Goal: Find specific page/section: Find specific page/section

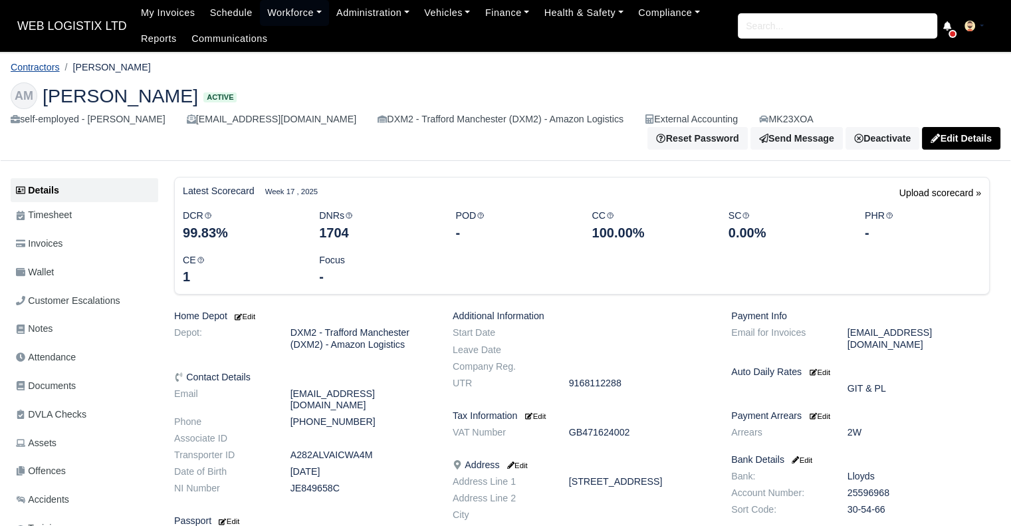
click at [53, 71] on link "Contractors" at bounding box center [35, 67] width 49 height 11
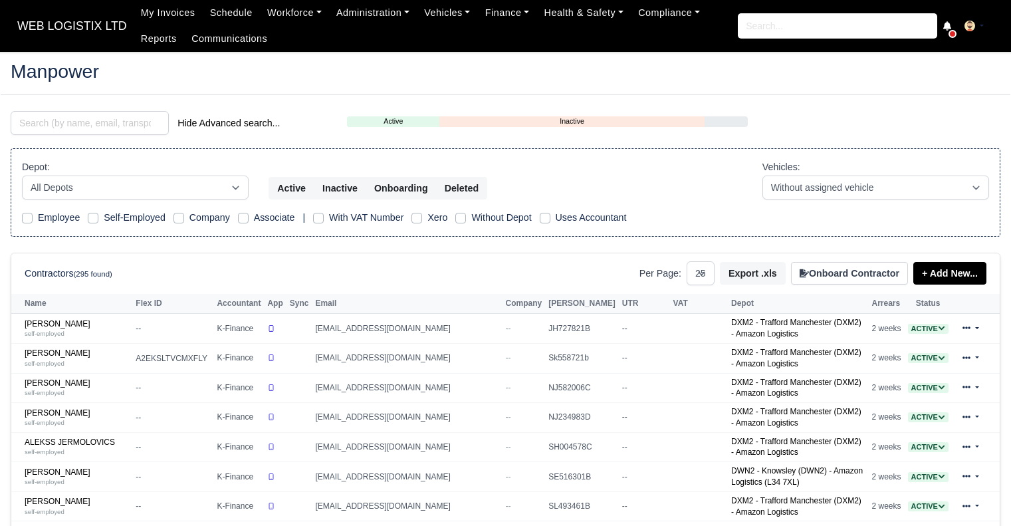
select select "25"
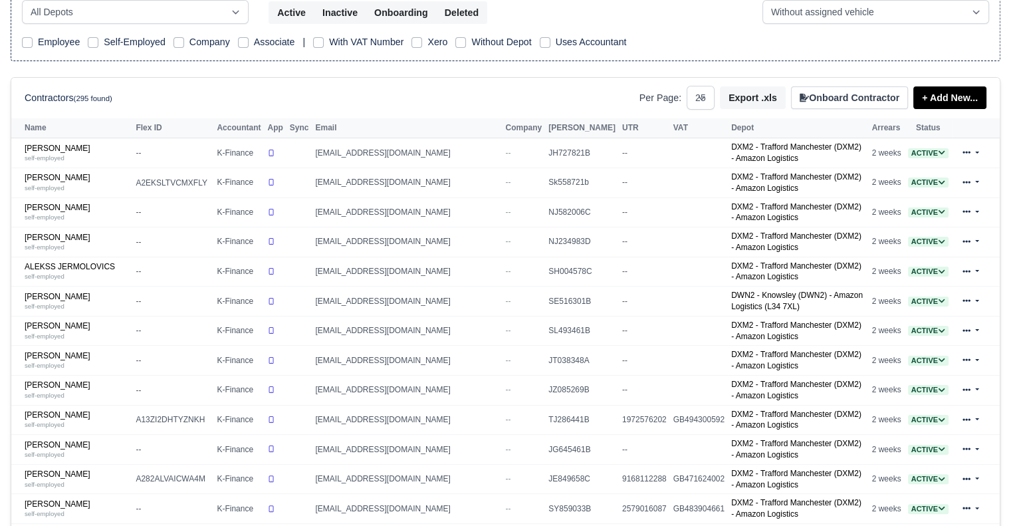
scroll to position [180, 0]
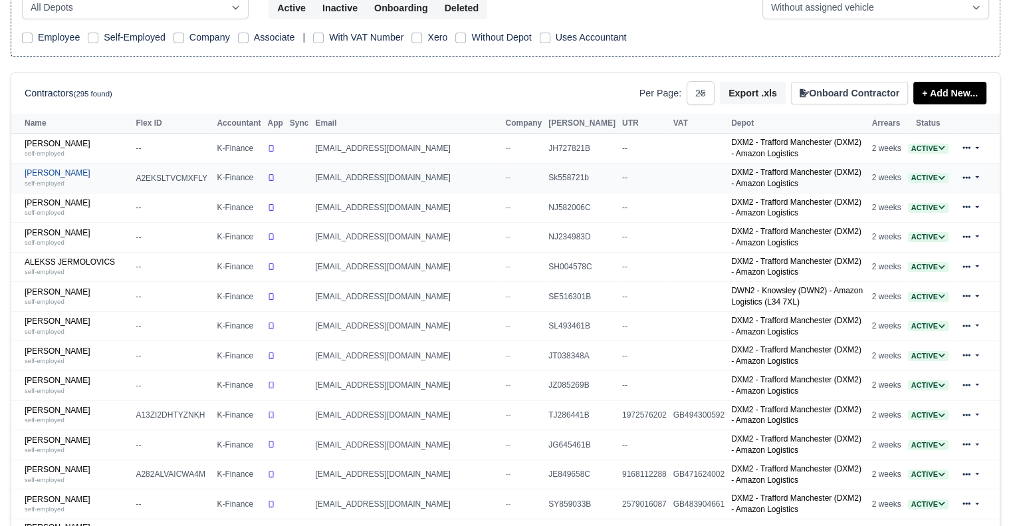
drag, startPoint x: 55, startPoint y: 350, endPoint x: 49, endPoint y: 173, distance: 177.0
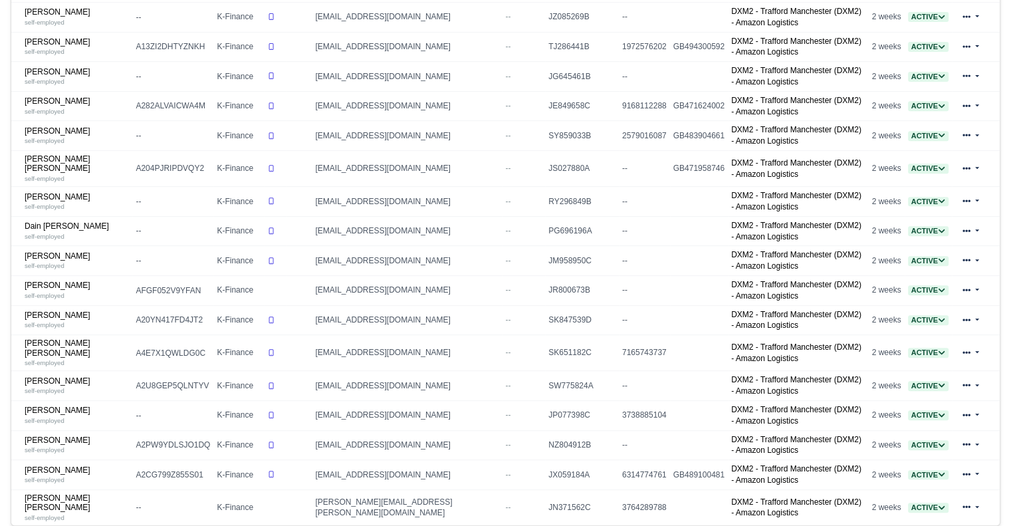
scroll to position [553, 0]
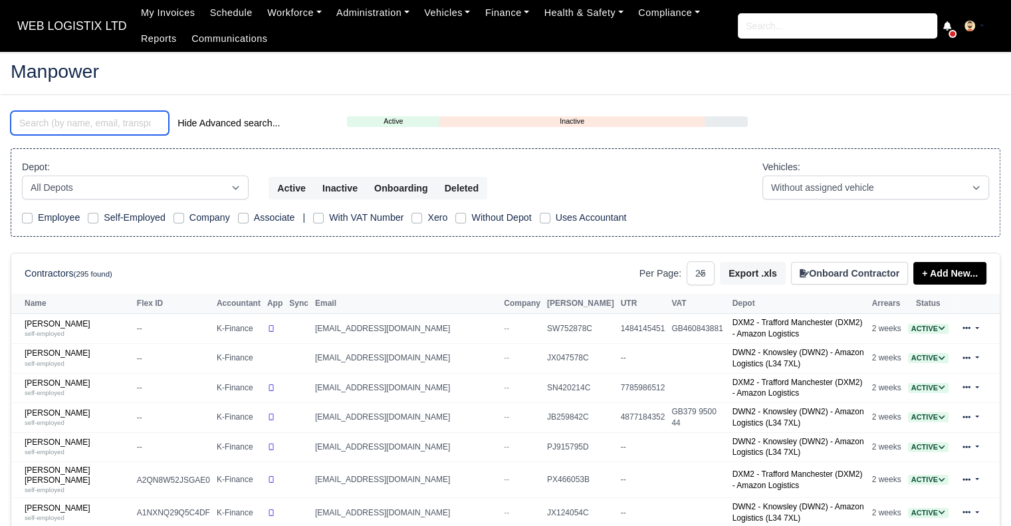
click at [150, 123] on input "search" at bounding box center [90, 123] width 158 height 24
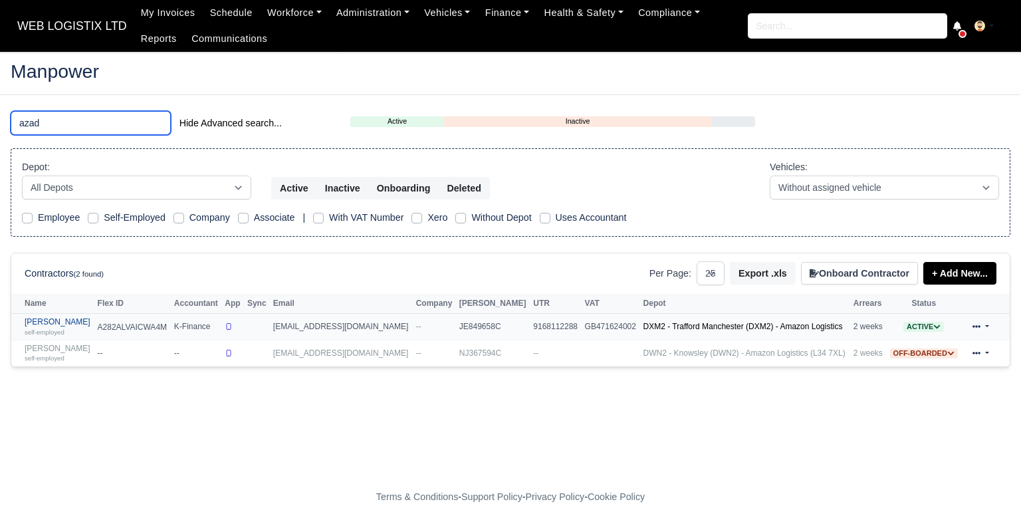
type input "azad"
click at [48, 318] on link "Azad Miah self-employed" at bounding box center [58, 326] width 66 height 19
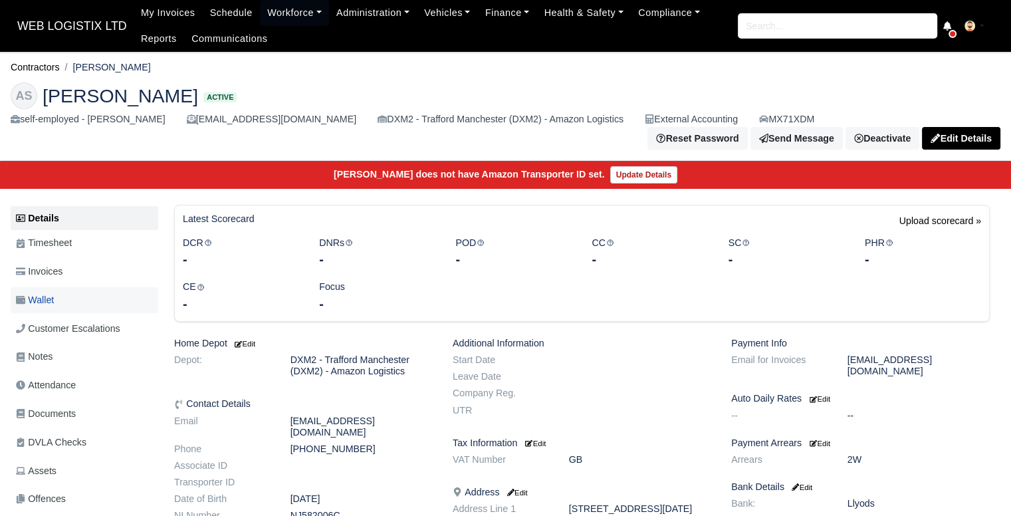
click at [31, 293] on span "Wallet" at bounding box center [35, 300] width 38 height 15
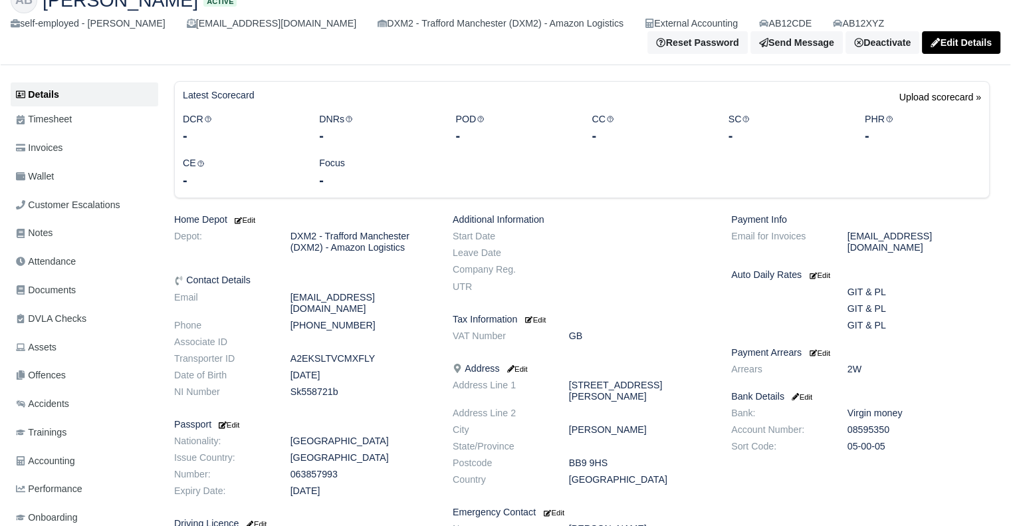
scroll to position [104, 0]
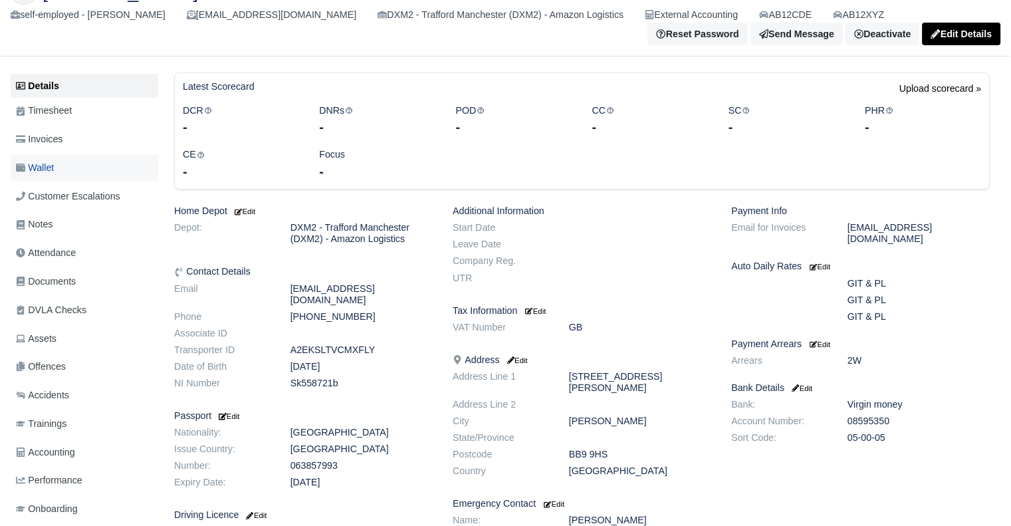
click at [37, 162] on span "Wallet" at bounding box center [35, 167] width 38 height 15
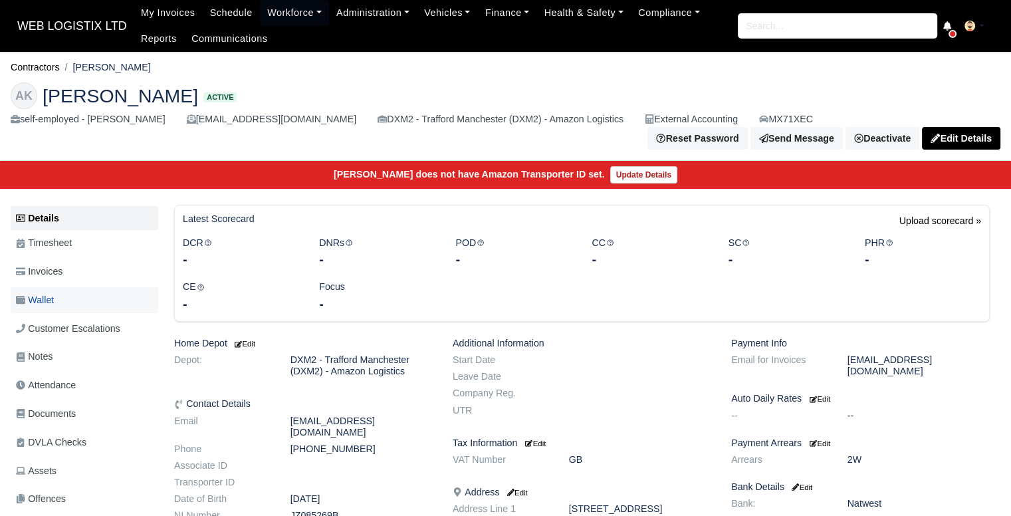
click at [53, 297] on span "Wallet" at bounding box center [35, 300] width 38 height 15
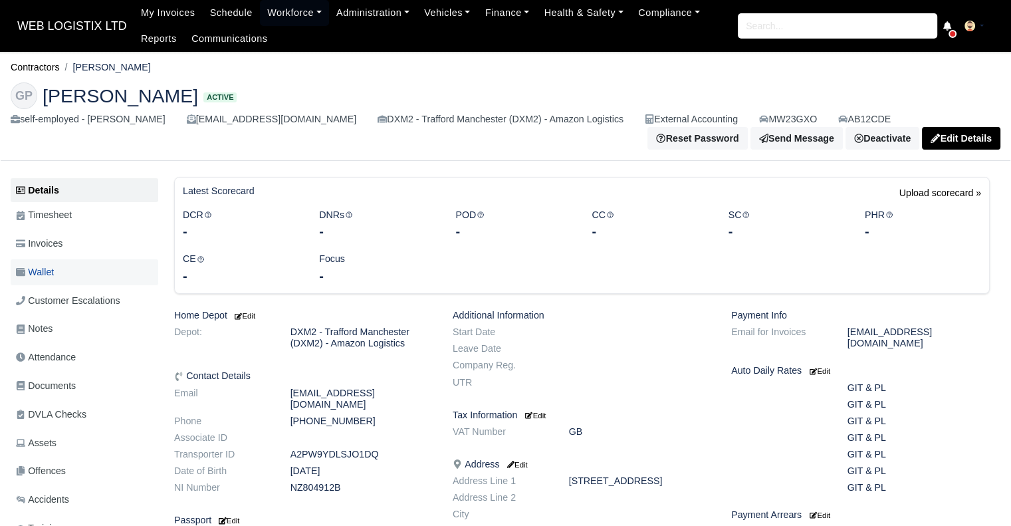
click at [84, 275] on link "Wallet" at bounding box center [85, 272] width 148 height 26
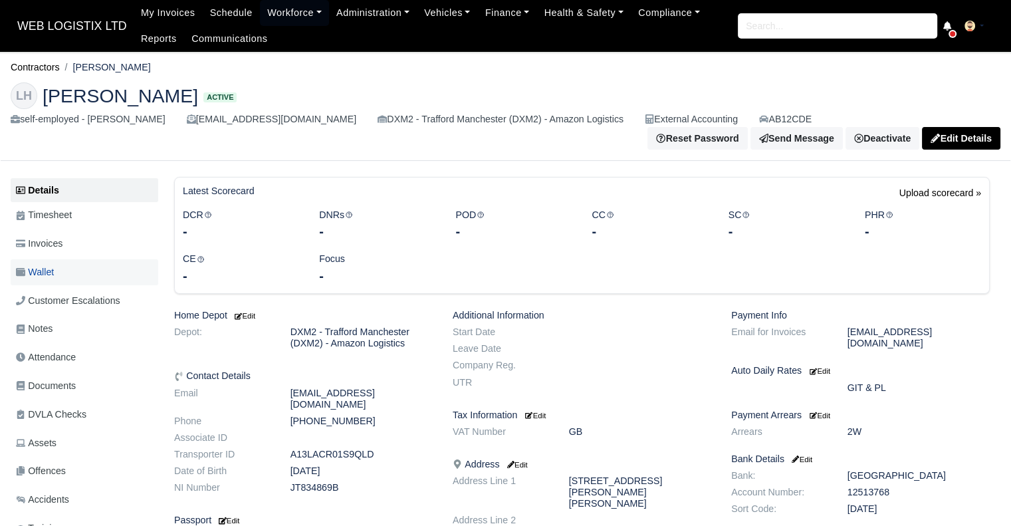
click at [57, 263] on link "Wallet" at bounding box center [85, 272] width 148 height 26
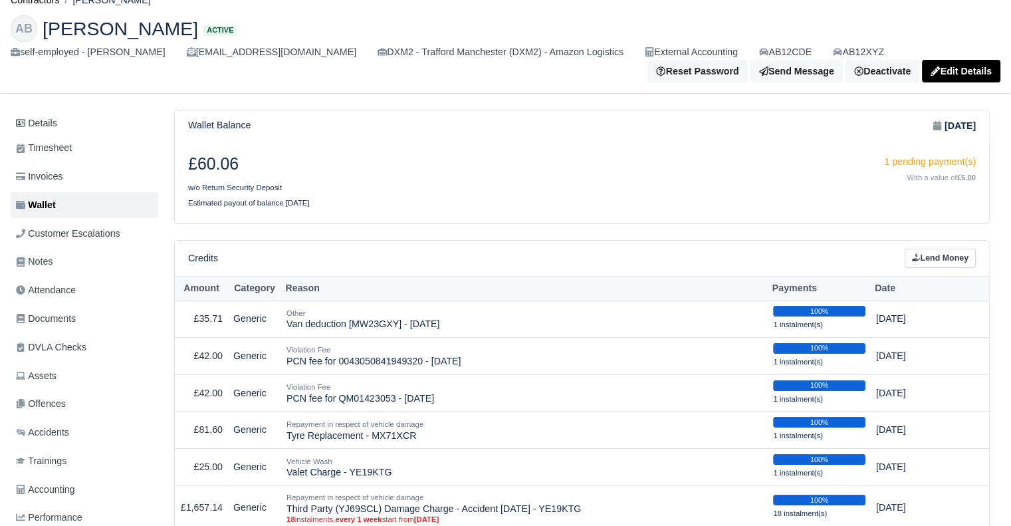
scroll to position [56, 0]
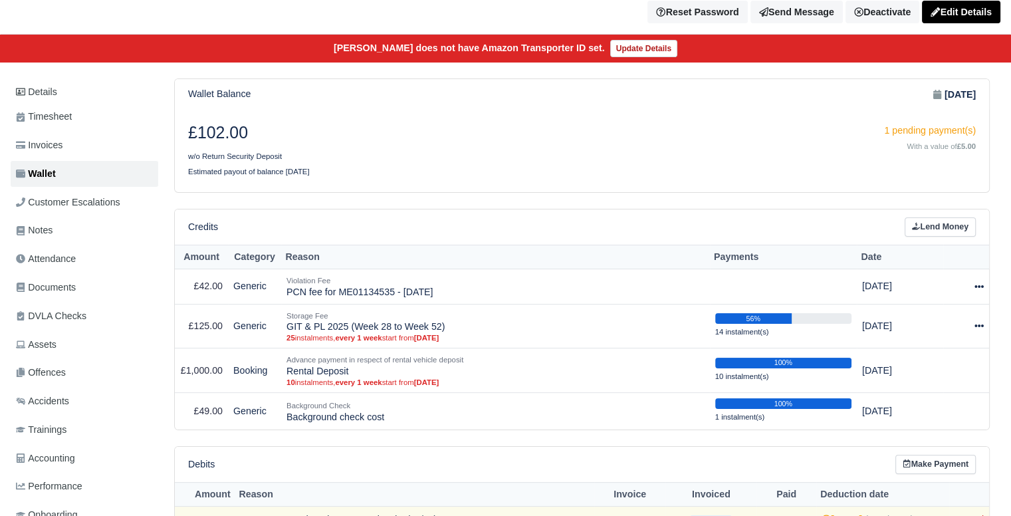
scroll to position [148, 0]
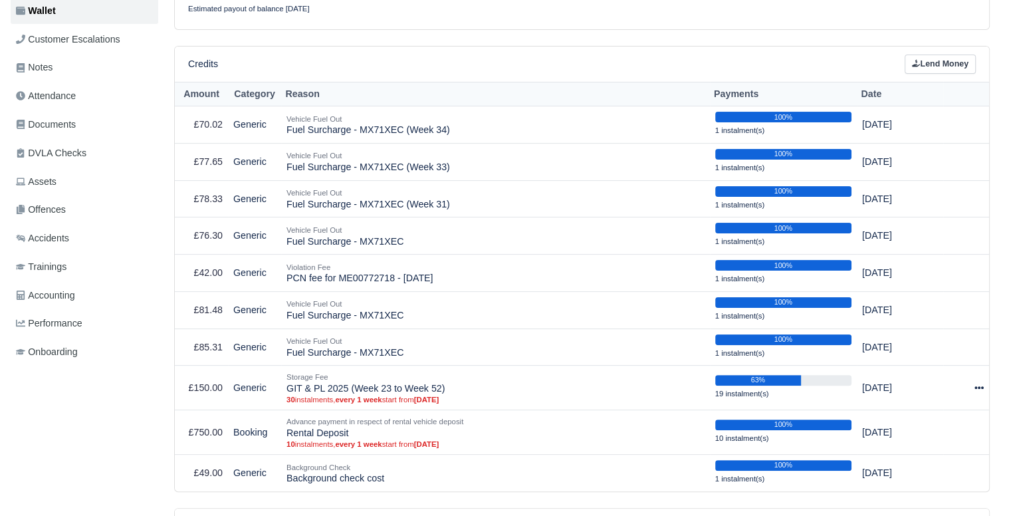
scroll to position [293, 0]
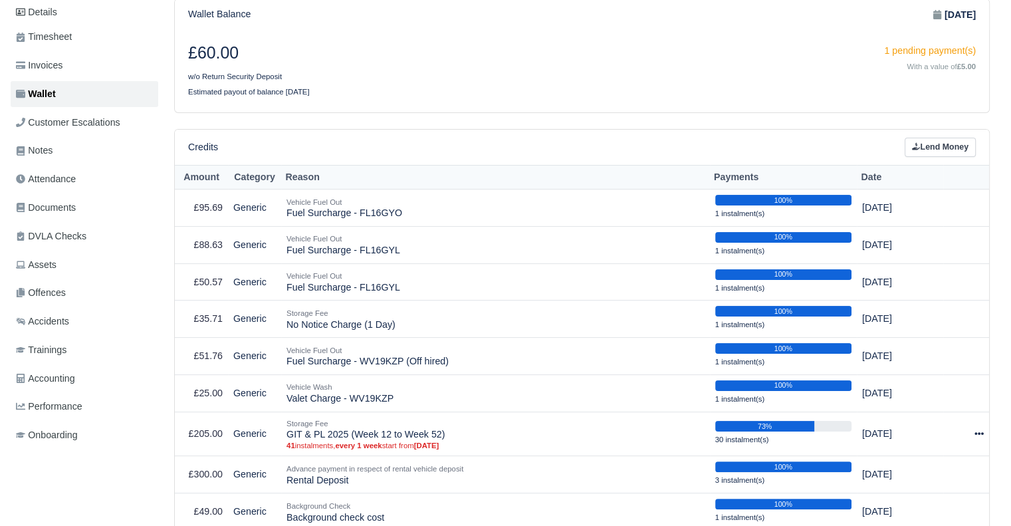
scroll to position [208, 0]
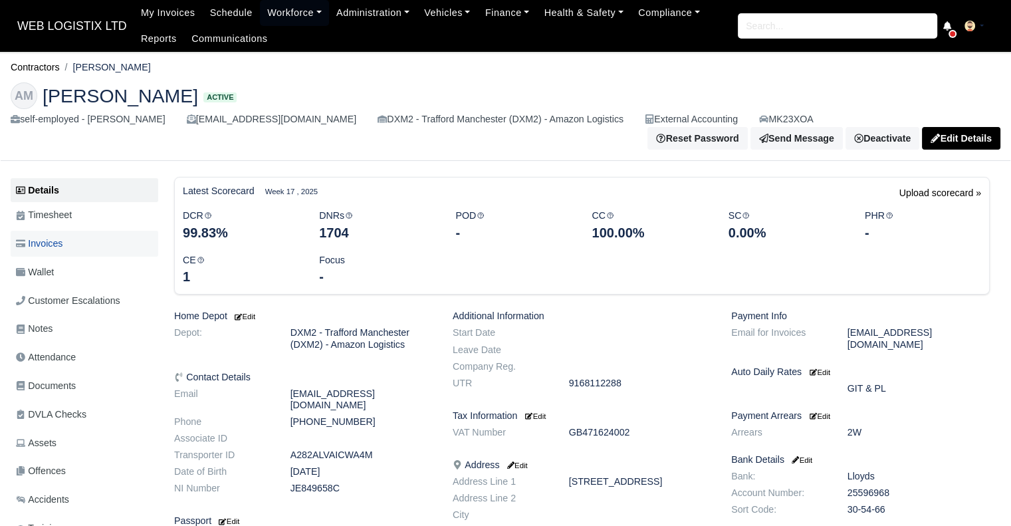
click at [62, 236] on span "Invoices" at bounding box center [39, 243] width 47 height 15
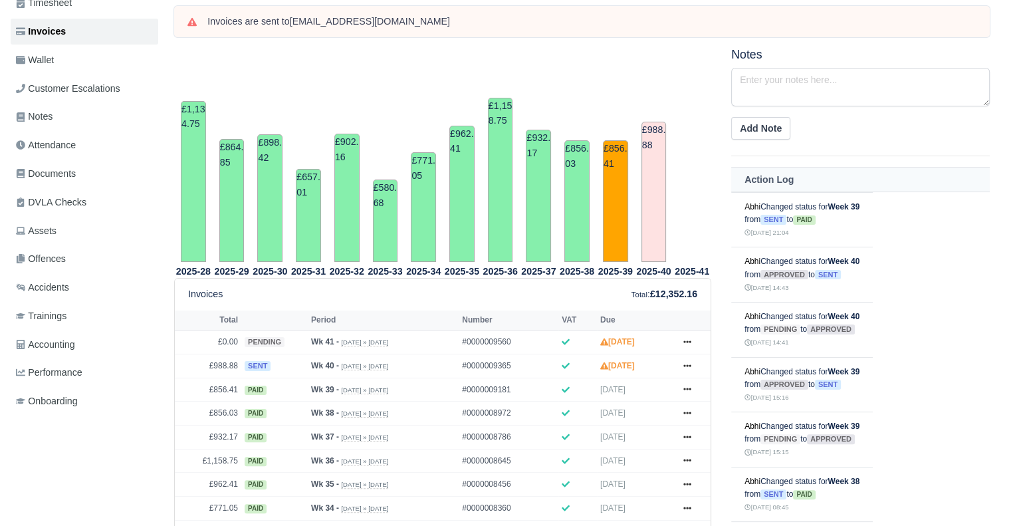
scroll to position [218, 0]
